Goal: Transaction & Acquisition: Obtain resource

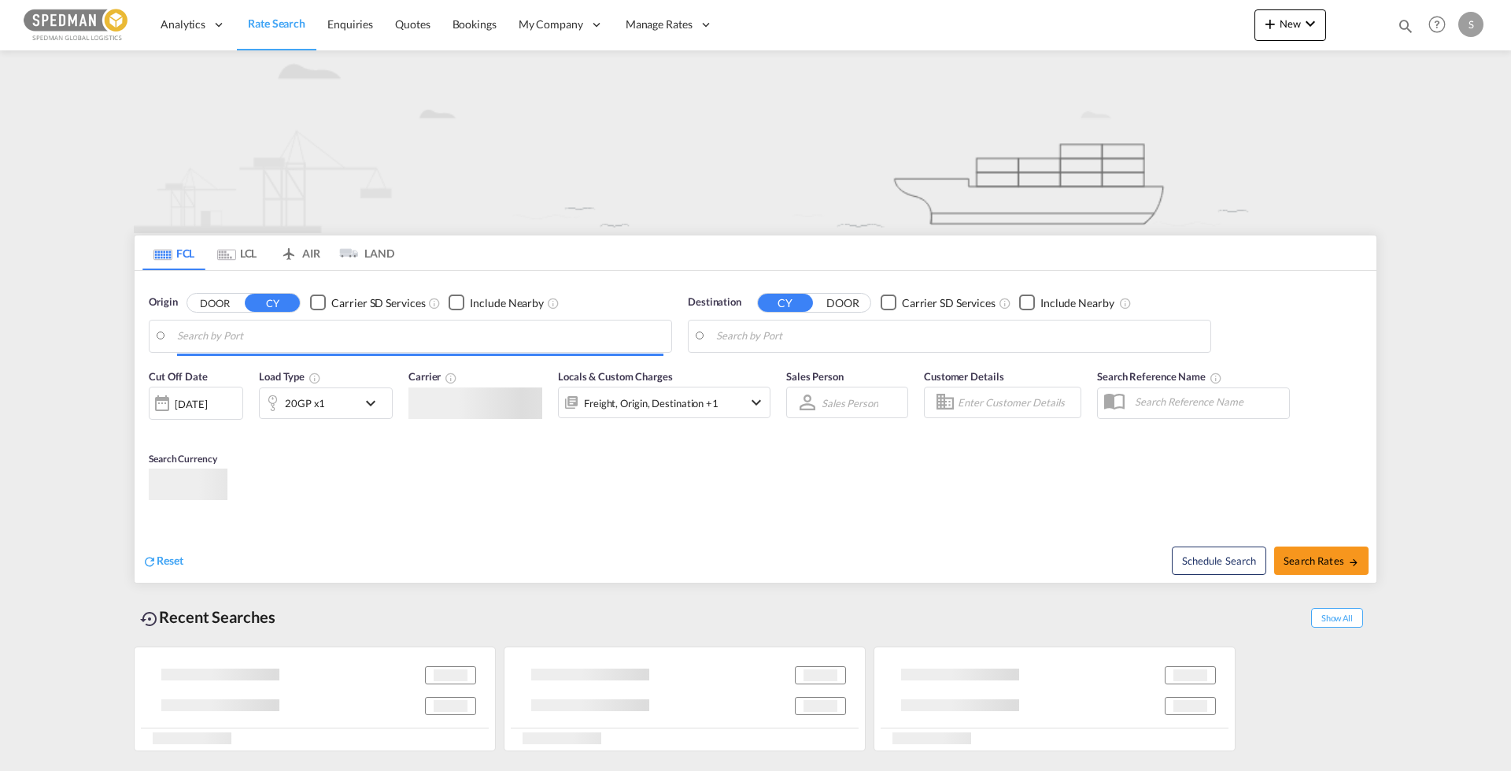
type input "[GEOGRAPHIC_DATA] ([GEOGRAPHIC_DATA]), DKCPH"
type input "Jeddah, SAJED"
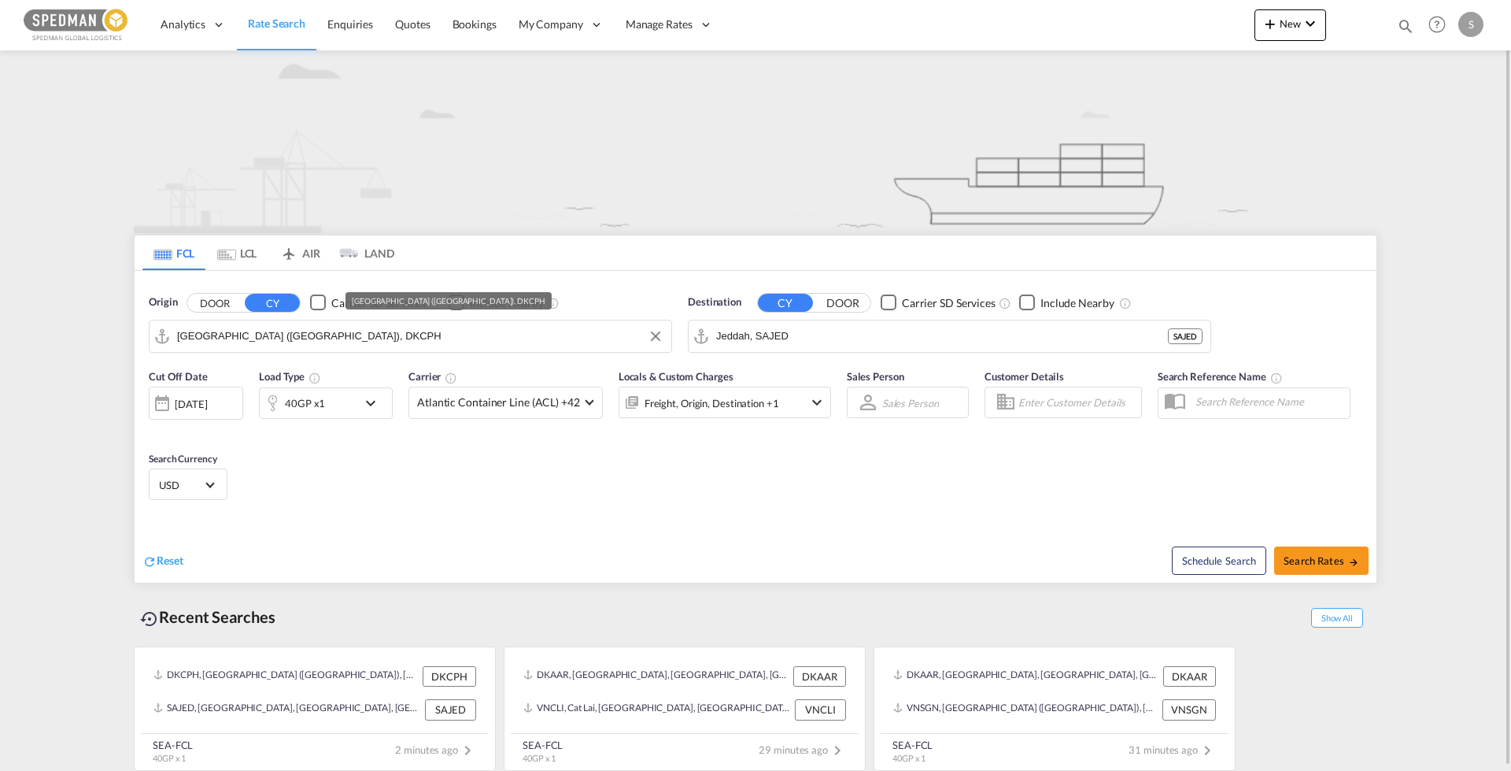
click at [354, 339] on input "Copenhagen (Kobenhavn), DKCPH" at bounding box center [420, 336] width 486 height 24
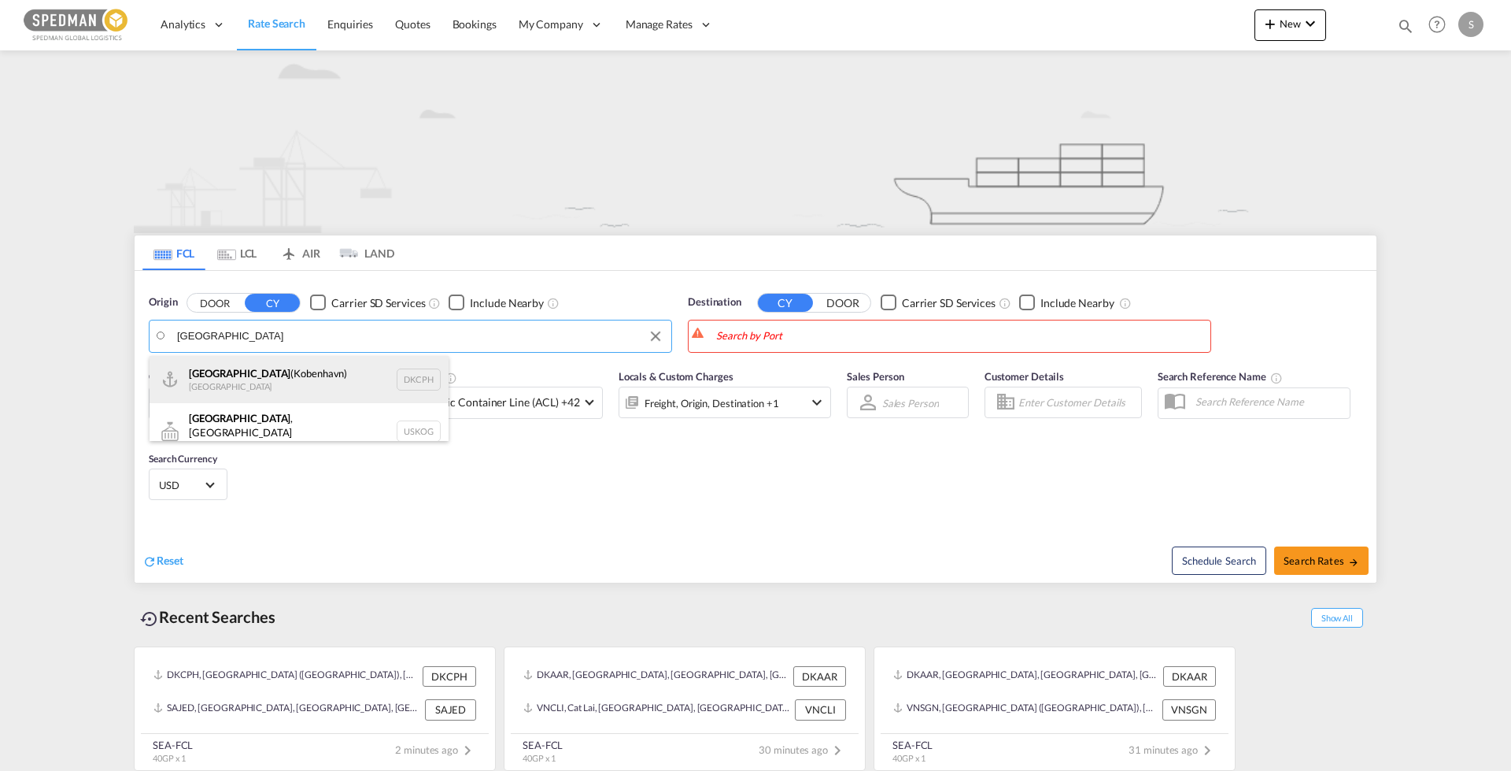
click at [261, 369] on div "Copenhagen (Kobenhavn) Denmark DKCPH" at bounding box center [299, 379] width 299 height 47
type input "[GEOGRAPHIC_DATA] ([GEOGRAPHIC_DATA]), DKCPH"
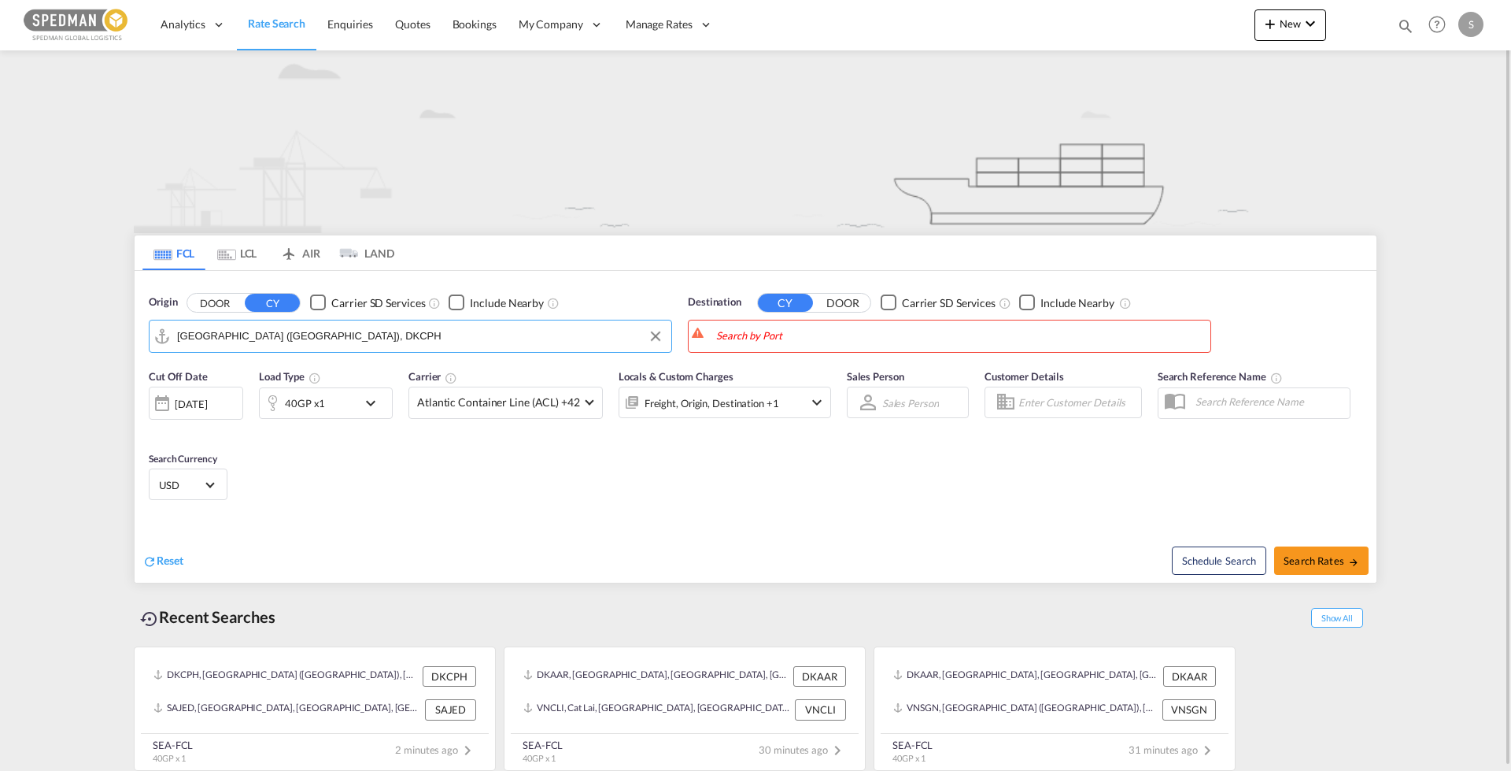
click at [756, 336] on body "Analytics Reports Dashboard Rate Search Enquiries Quotes Bookings" at bounding box center [755, 385] width 1511 height 771
drag, startPoint x: 756, startPoint y: 336, endPoint x: 727, endPoint y: 331, distance: 29.5
click at [727, 331] on body "Analytics Reports Dashboard Rate Search Enquiries Quotes Bookings" at bounding box center [755, 385] width 1511 height 771
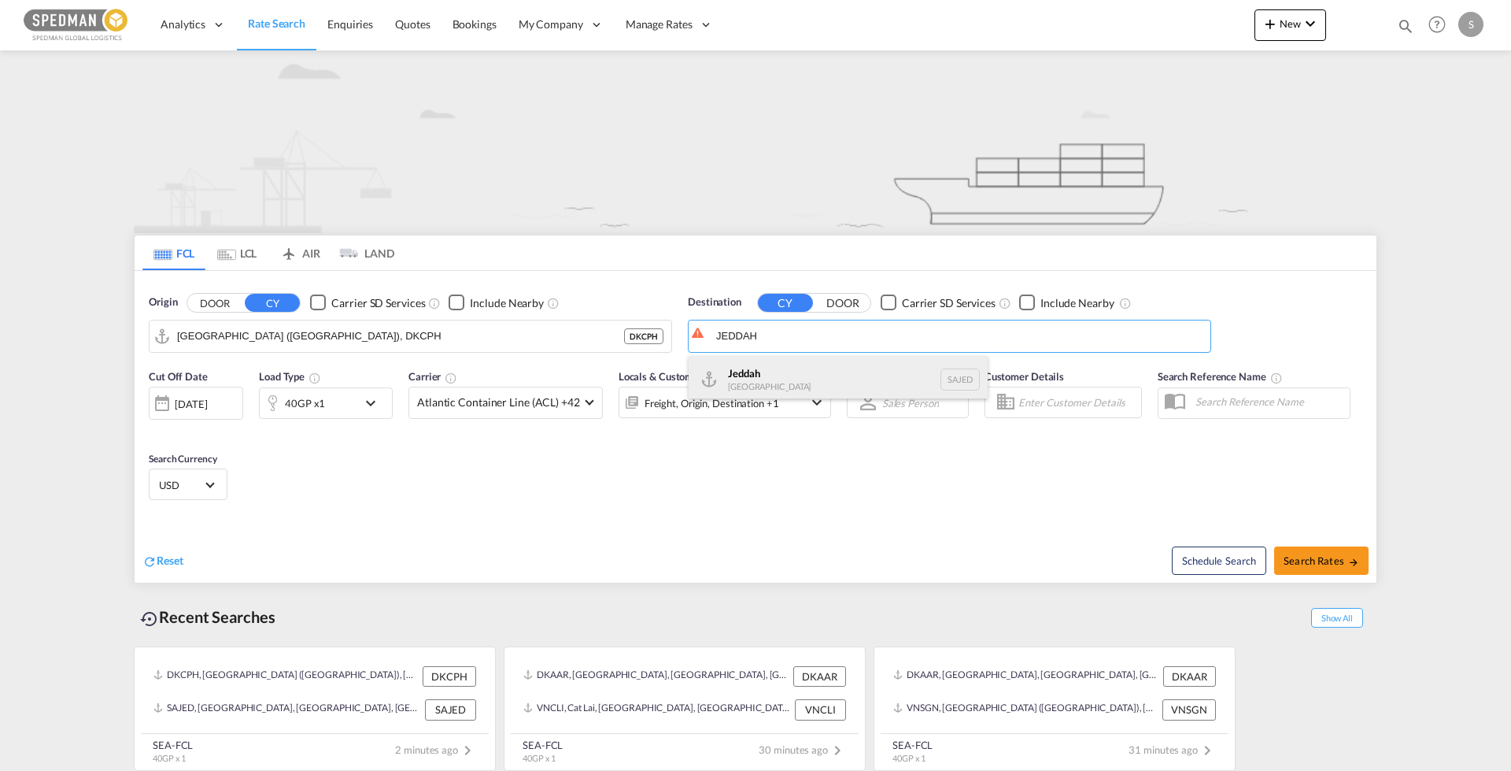
click at [717, 376] on div "Jeddah Saudi Arabia SAJED" at bounding box center [838, 379] width 299 height 47
type input "Jeddah, SAJED"
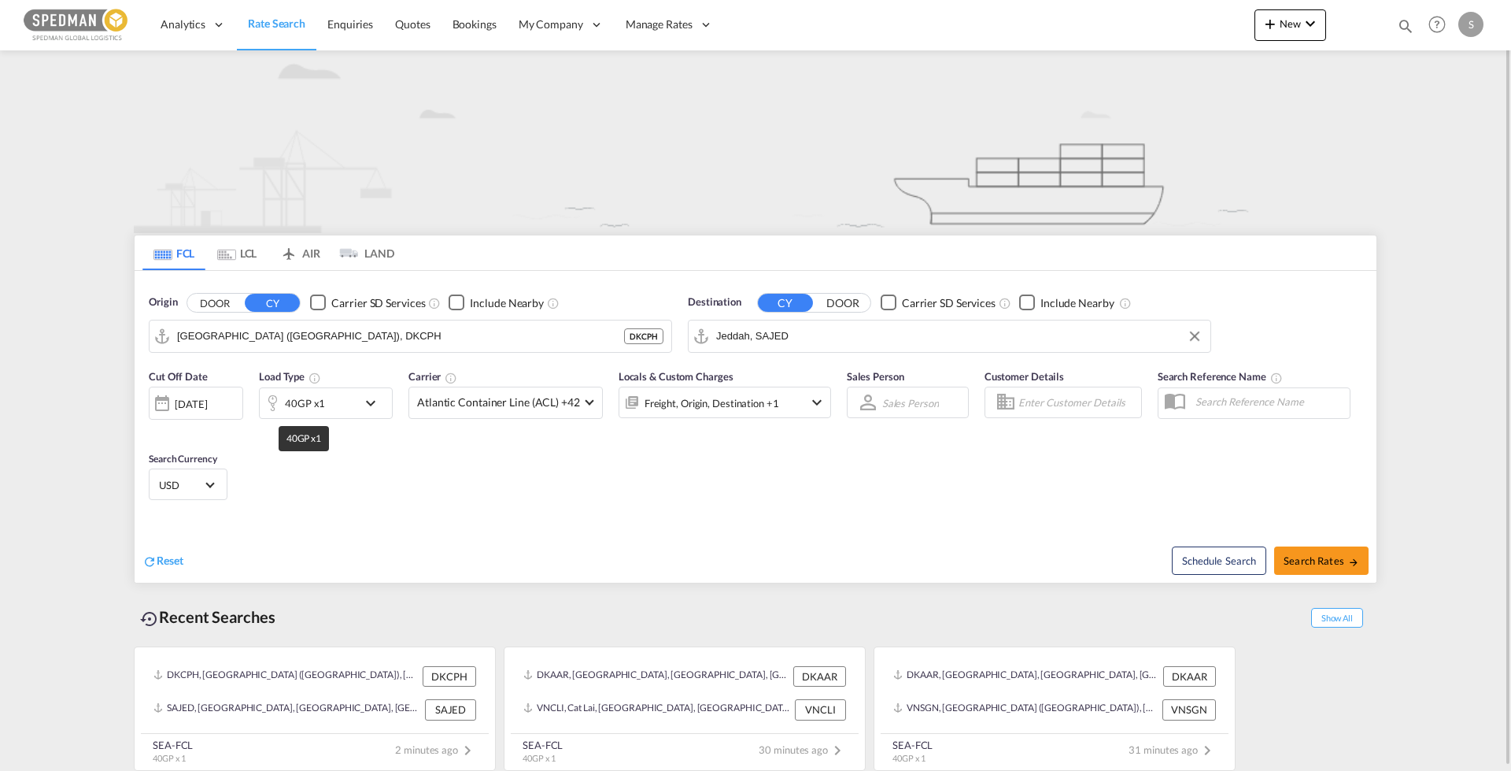
click at [310, 398] on div "40GP x1" at bounding box center [305, 403] width 40 height 22
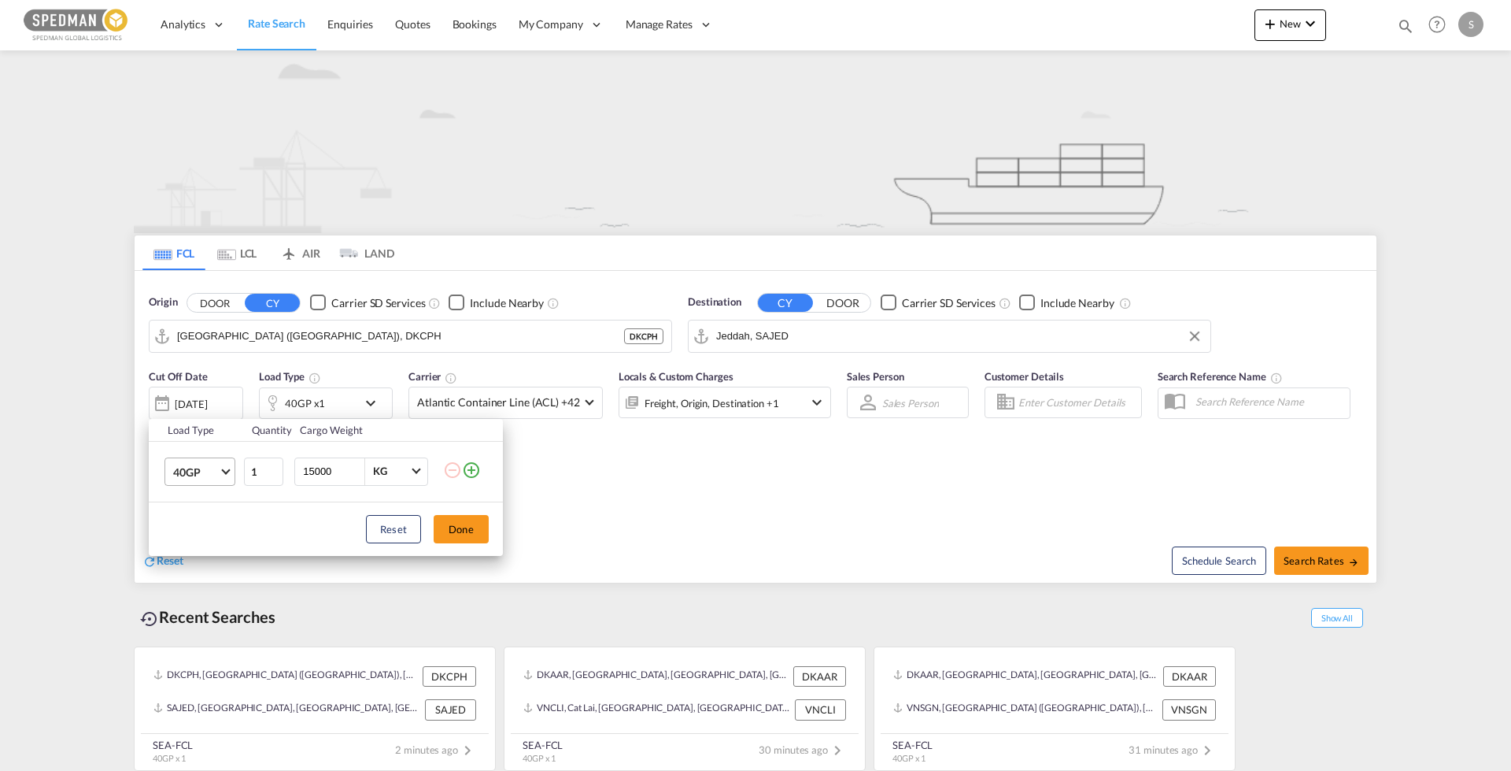
click at [221, 470] on md-select-value "40GP" at bounding box center [203, 471] width 63 height 27
click at [194, 508] on div "40HC" at bounding box center [187, 509] width 29 height 16
click at [464, 531] on button "Done" at bounding box center [461, 529] width 55 height 28
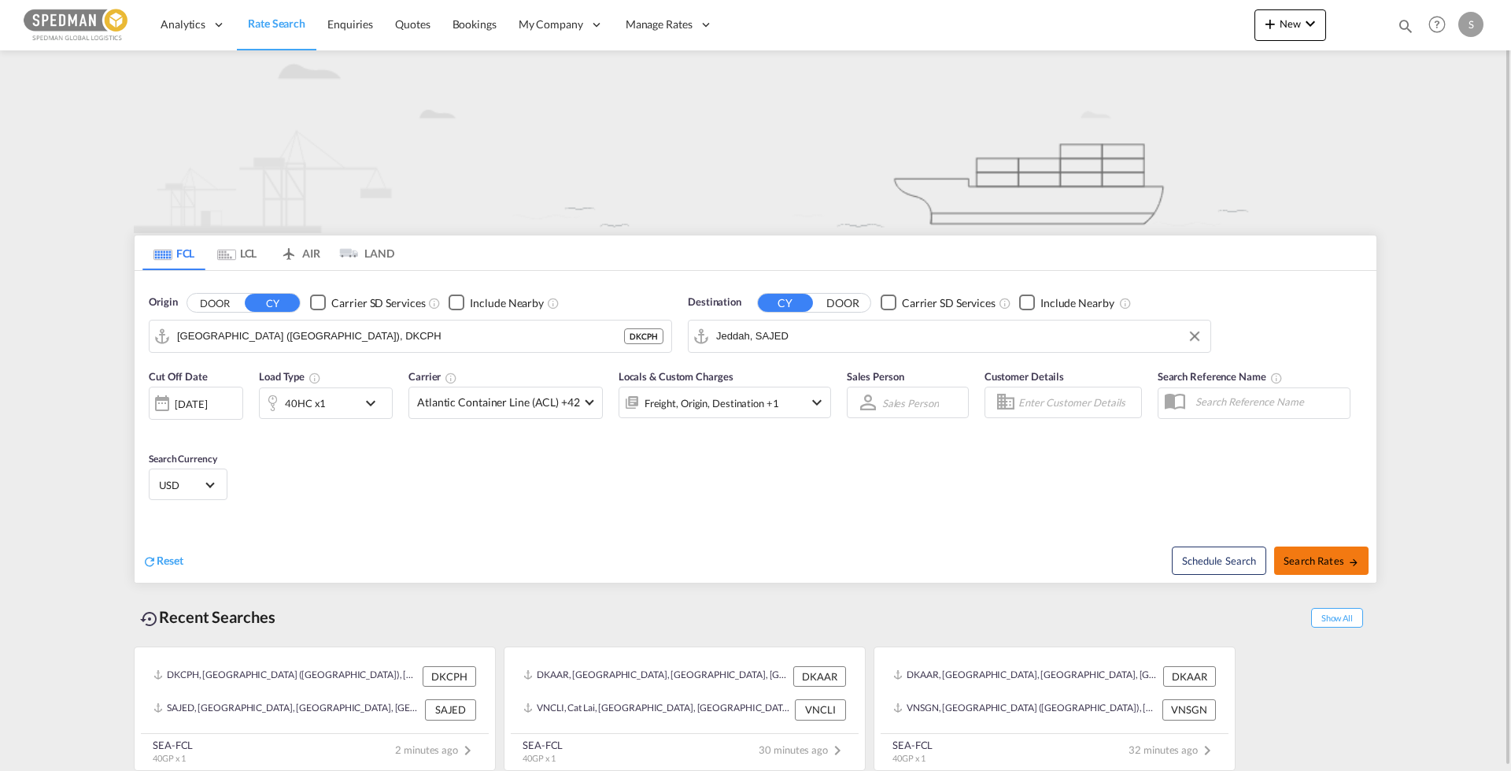
click at [1308, 559] on span "Search Rates" at bounding box center [1322, 560] width 76 height 13
type input "DKCPH to SAJED / 6 Oct 2025"
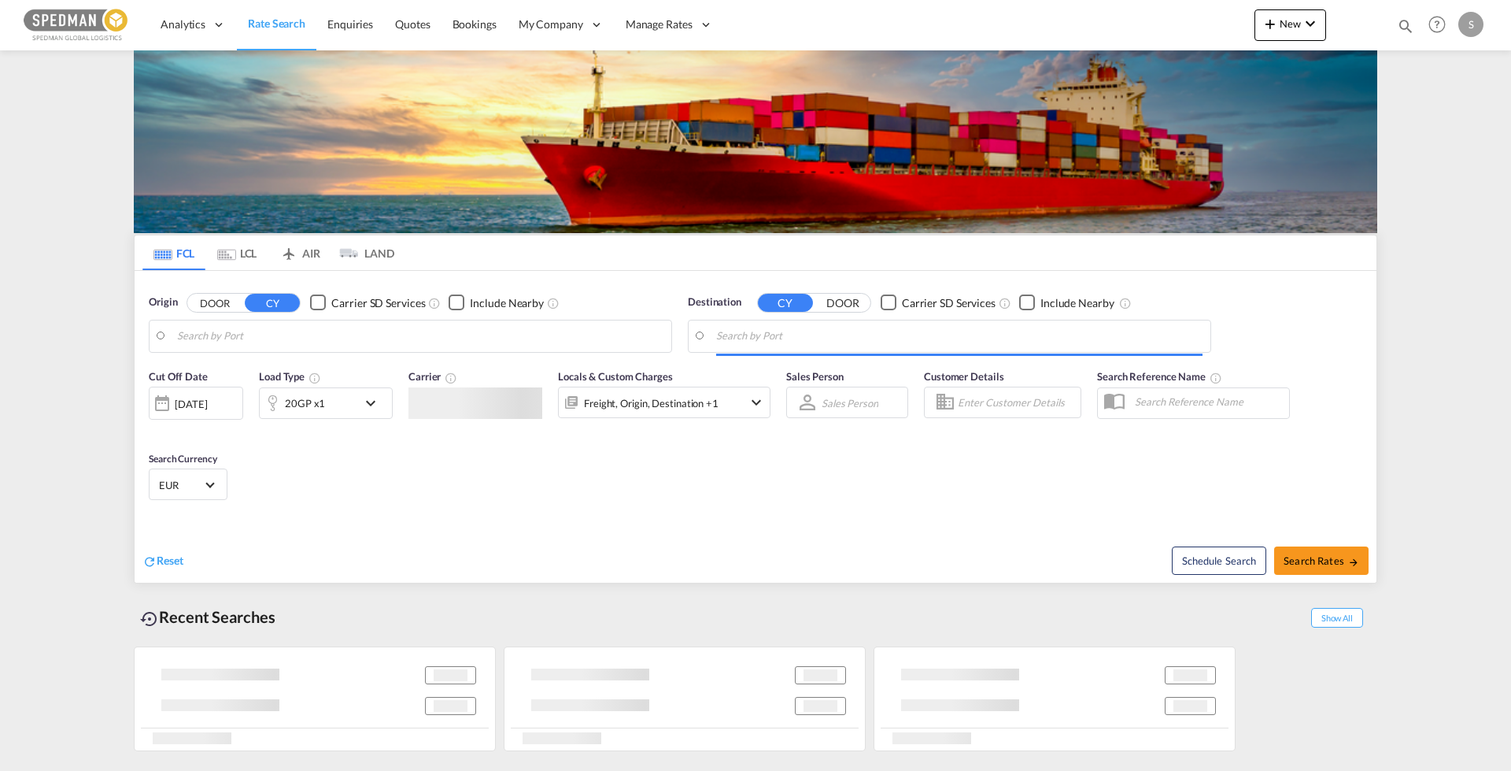
type input "[GEOGRAPHIC_DATA] ([GEOGRAPHIC_DATA]), DKCPH"
type input "Jeddah, SAJED"
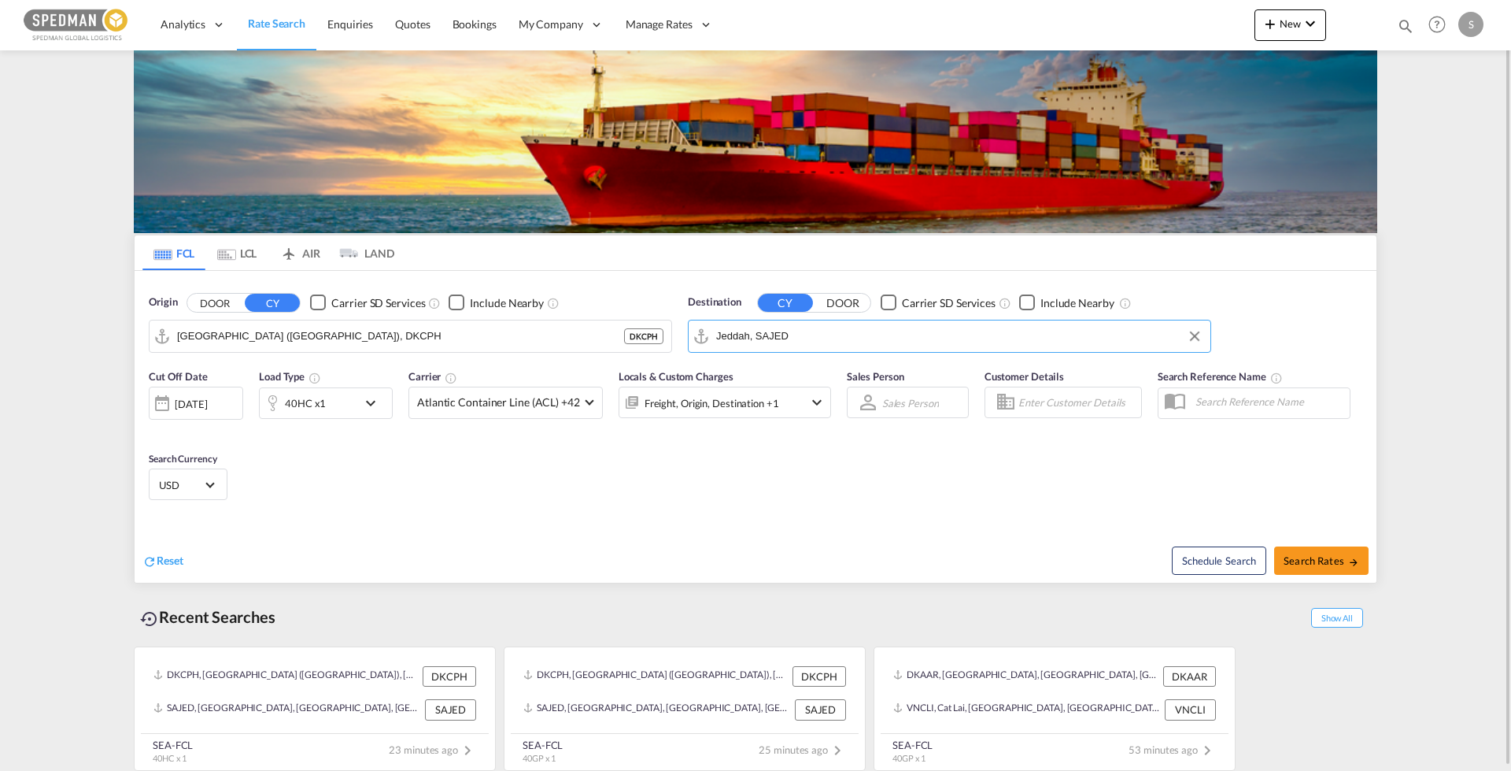
click at [832, 334] on input "Jeddah, SAJED" at bounding box center [959, 336] width 486 height 24
click at [763, 373] on div "[GEOGRAPHIC_DATA] ([GEOGRAPHIC_DATA]) [GEOGRAPHIC_DATA] VNSGN" at bounding box center [838, 384] width 299 height 57
type input "Ho Chi Minh City ([GEOGRAPHIC_DATA]), VNSGN"
click at [1296, 564] on span "Search Rates" at bounding box center [1322, 560] width 76 height 13
type input "DKCPH to VNSGN / [DATE]"
